Goal: Task Accomplishment & Management: Use online tool/utility

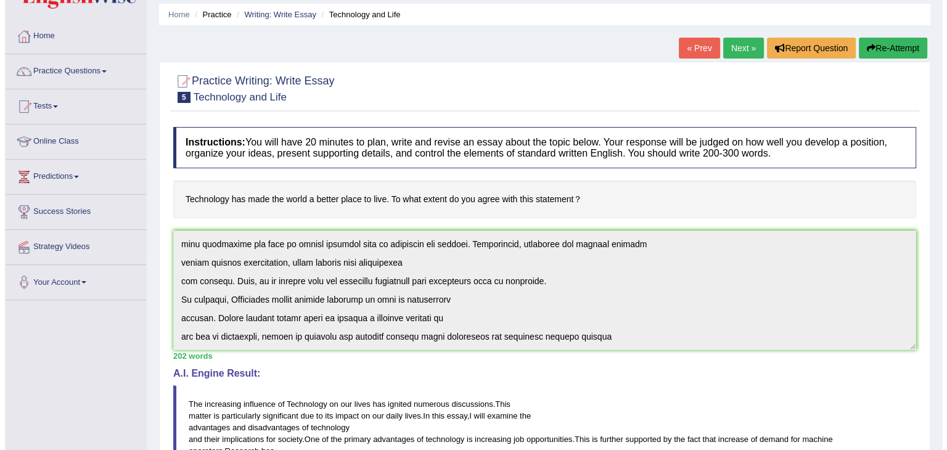
scroll to position [227, 0]
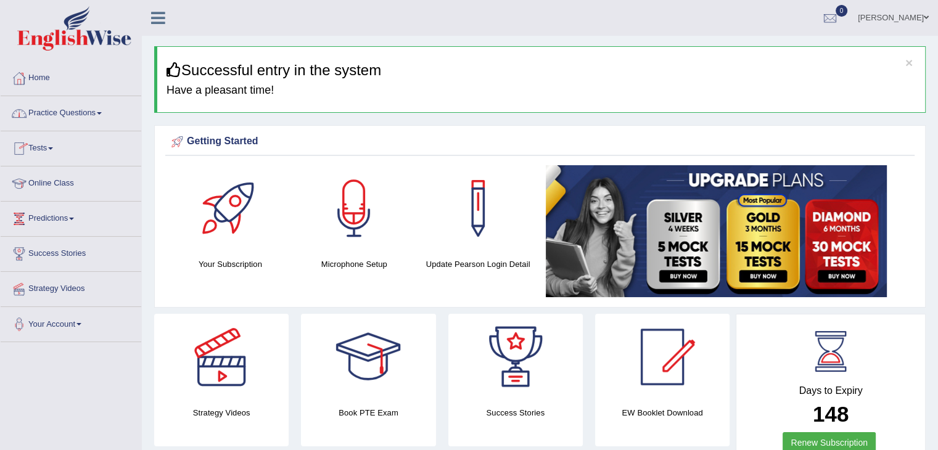
click at [104, 110] on link "Practice Questions" at bounding box center [71, 111] width 141 height 31
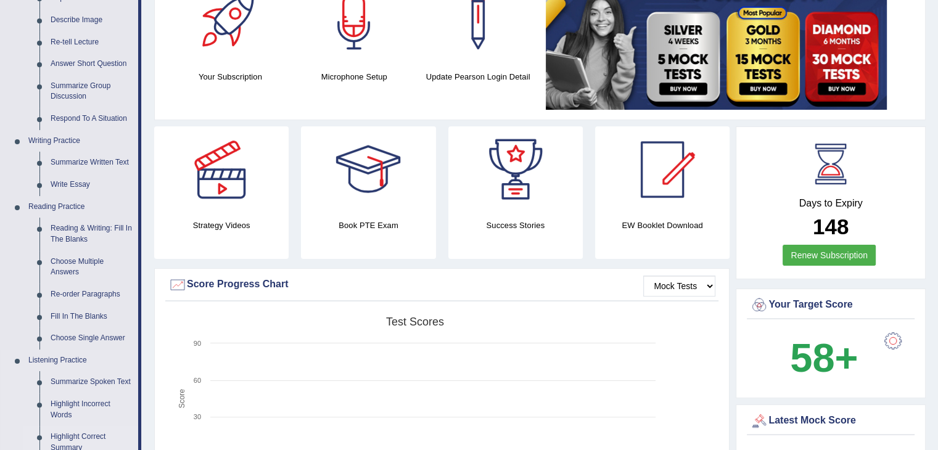
scroll to position [185, 0]
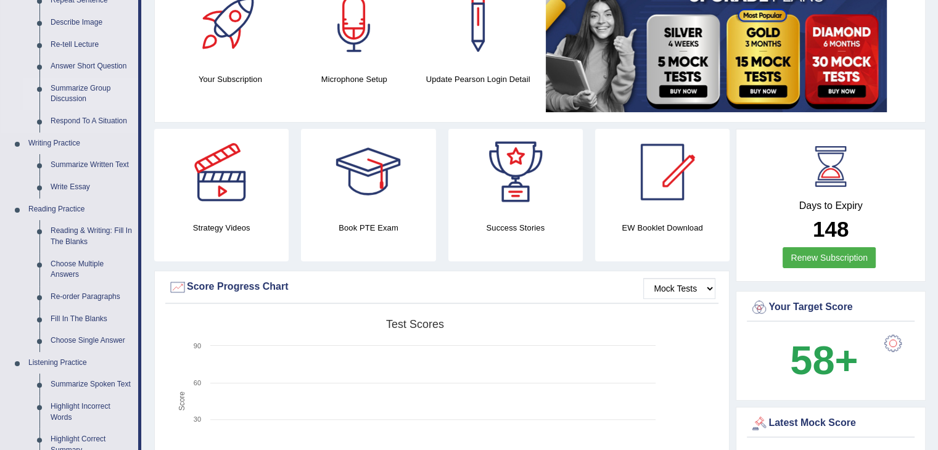
click at [86, 86] on link "Summarize Group Discussion" at bounding box center [91, 94] width 93 height 33
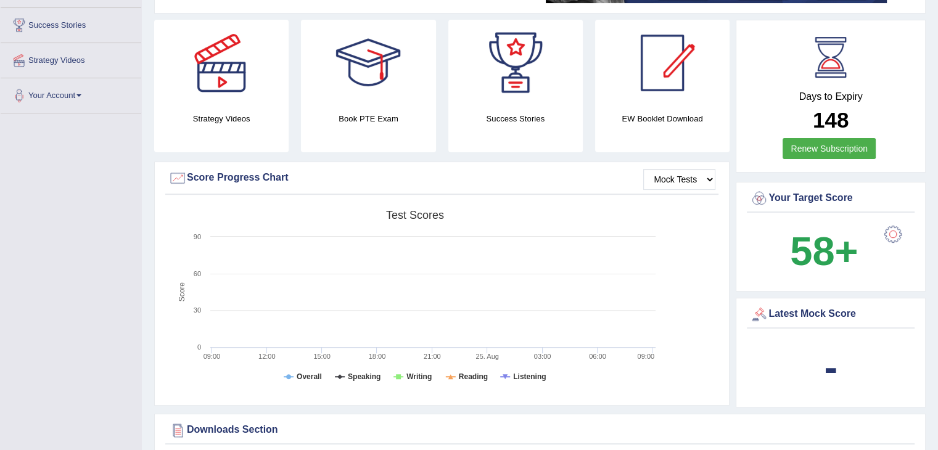
scroll to position [359, 0]
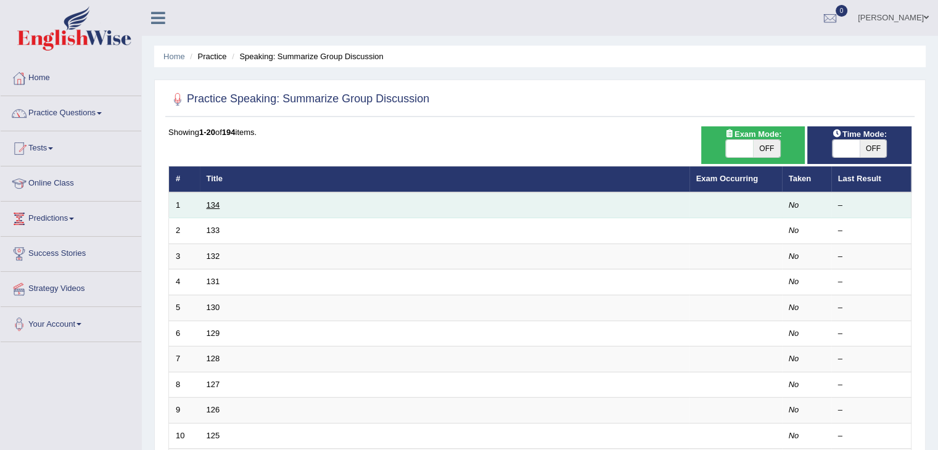
click at [217, 204] on link "134" at bounding box center [214, 204] width 14 height 9
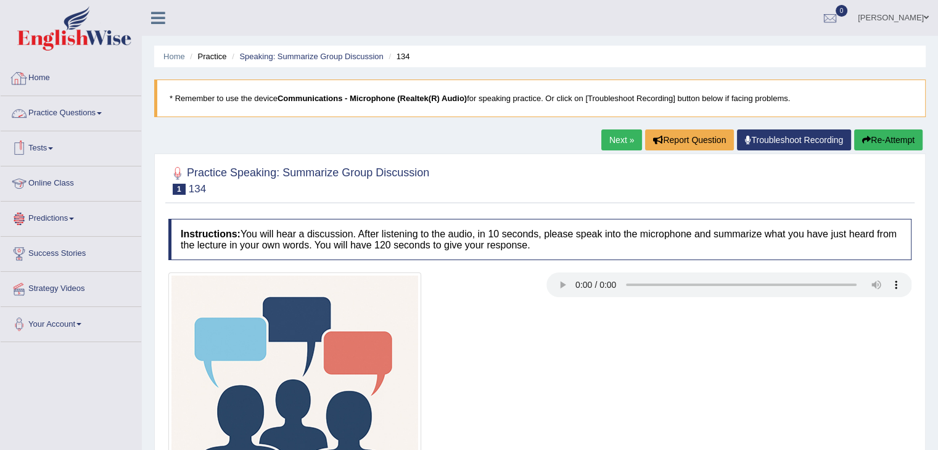
click at [44, 80] on link "Home" at bounding box center [71, 76] width 141 height 31
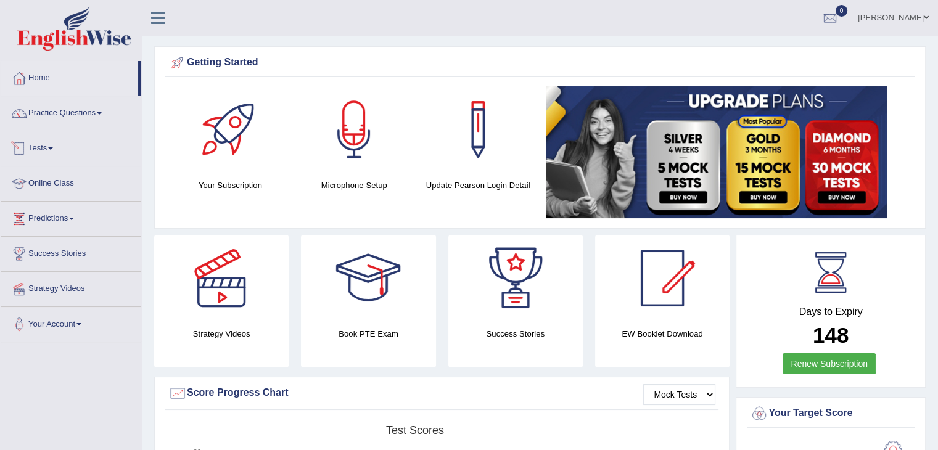
click at [55, 150] on link "Tests" at bounding box center [71, 146] width 141 height 31
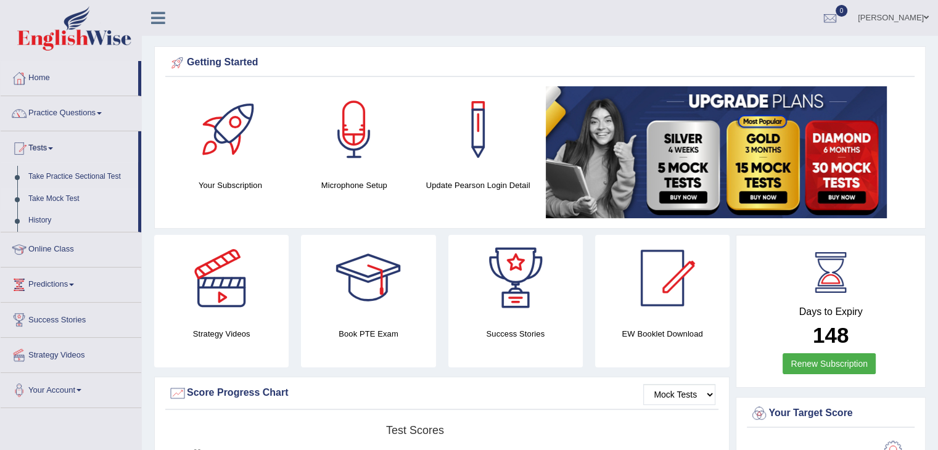
click at [64, 199] on link "Take Mock Test" at bounding box center [80, 199] width 115 height 22
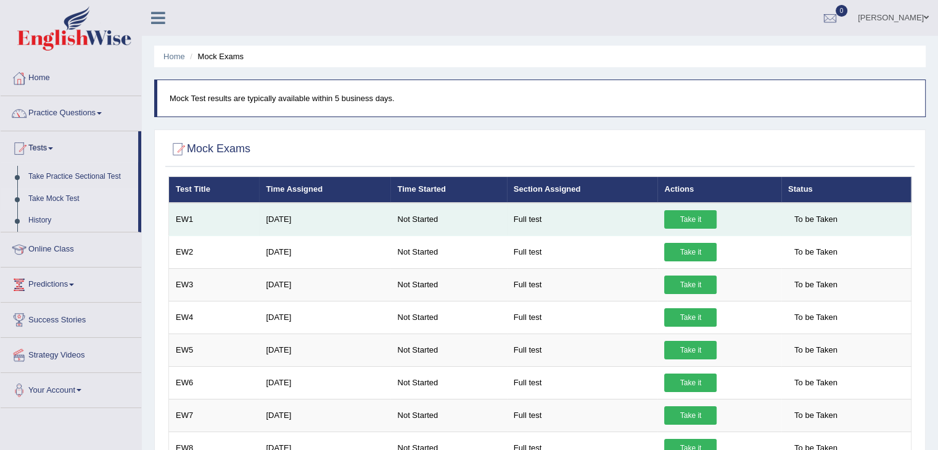
click at [708, 221] on link "Take it" at bounding box center [690, 219] width 52 height 18
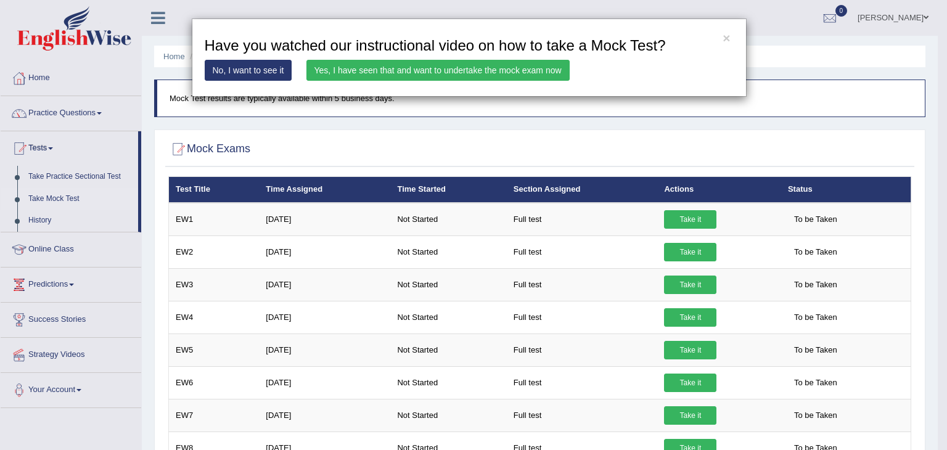
click at [449, 70] on link "Yes, I have seen that and want to undertake the mock exam now" at bounding box center [437, 70] width 263 height 21
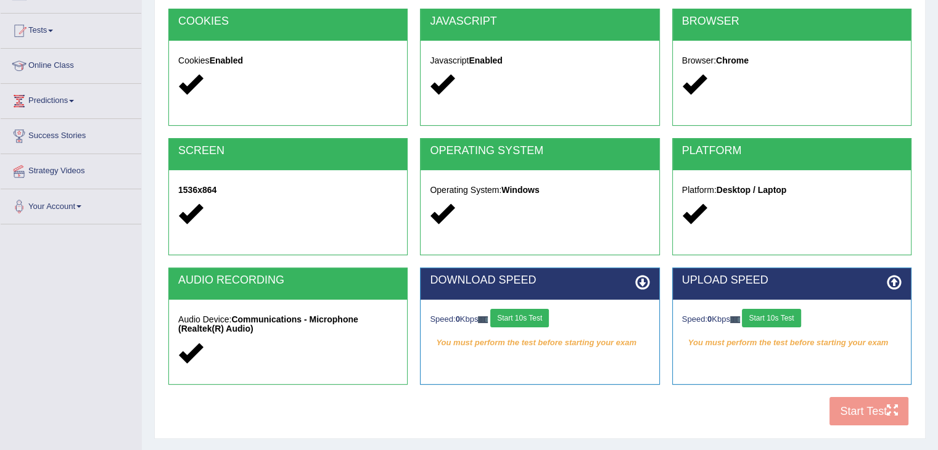
scroll to position [185, 0]
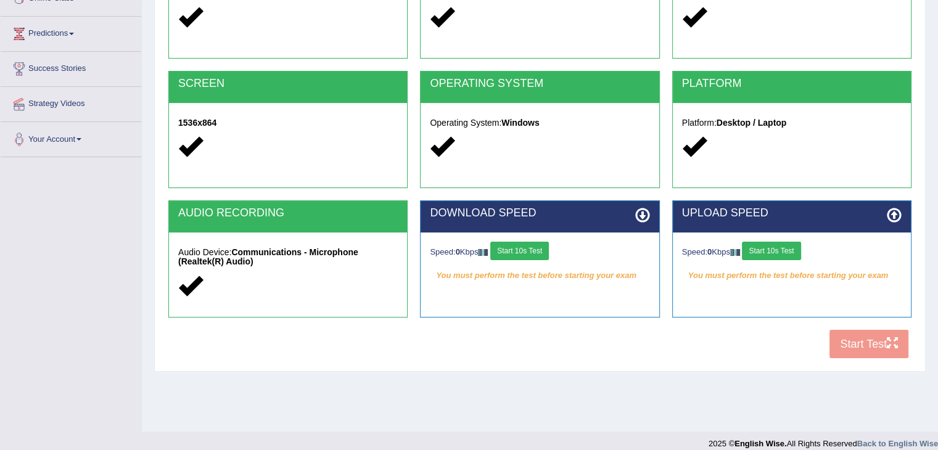
click at [540, 250] on button "Start 10s Test" at bounding box center [519, 251] width 59 height 18
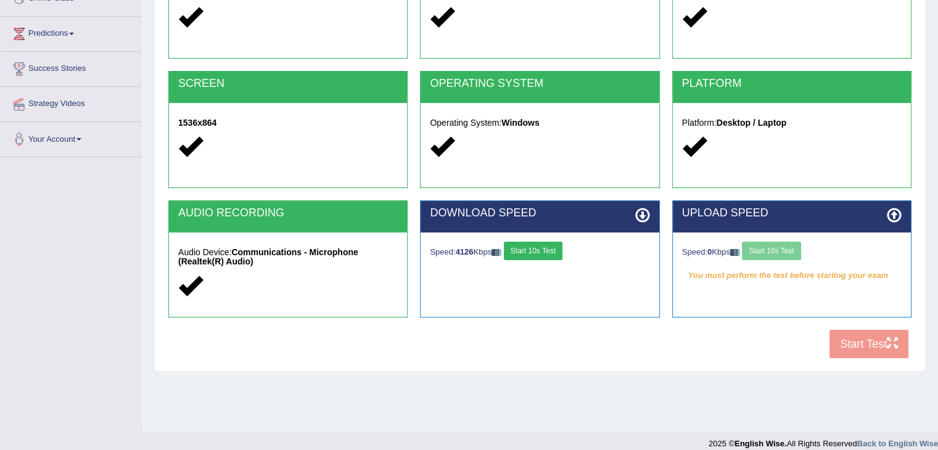
click at [774, 247] on div "Speed: 0 Kbps Start 10s Test" at bounding box center [792, 253] width 220 height 22
click at [787, 249] on button "Start 10s Test" at bounding box center [771, 251] width 59 height 18
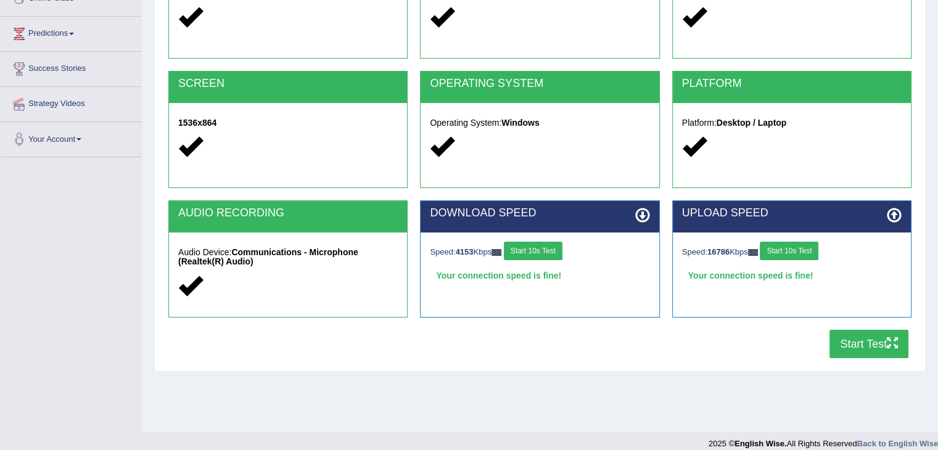
click at [841, 341] on button "Start Test" at bounding box center [868, 344] width 79 height 28
click at [856, 341] on button "Start Test" at bounding box center [868, 344] width 79 height 28
